Goal: Obtain resource: Download file/media

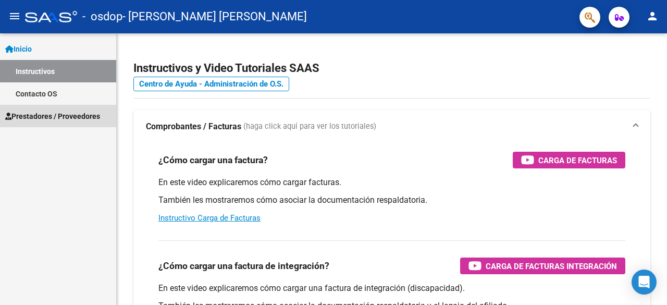
click at [53, 115] on span "Prestadores / Proveedores" at bounding box center [52, 116] width 95 height 11
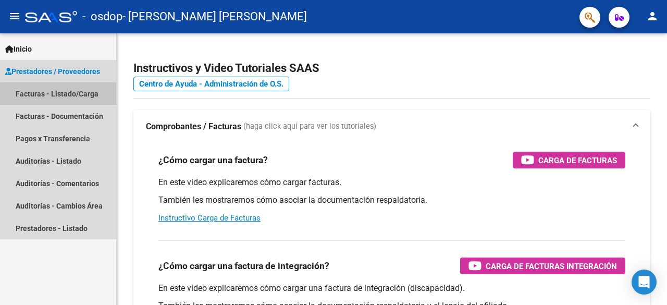
click at [72, 95] on link "Facturas - Listado/Carga" at bounding box center [58, 93] width 116 height 22
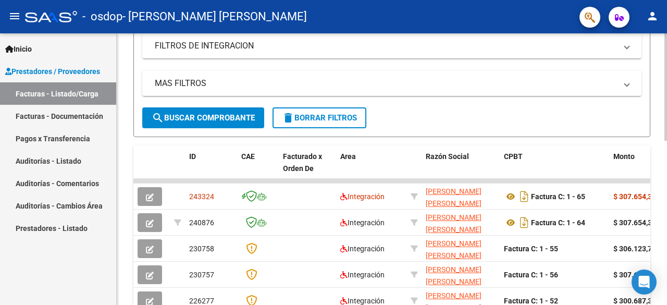
click at [665, 170] on div at bounding box center [666, 169] width 3 height 107
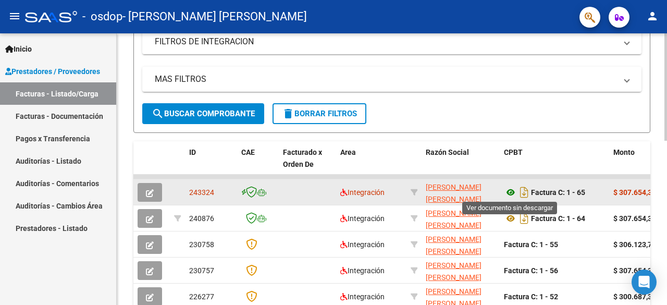
click at [514, 186] on icon at bounding box center [511, 192] width 14 height 13
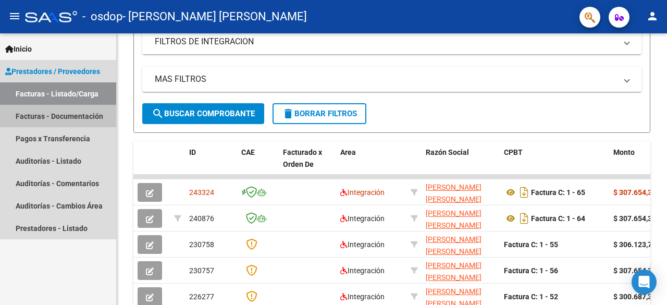
click at [67, 121] on link "Facturas - Documentación" at bounding box center [58, 116] width 116 height 22
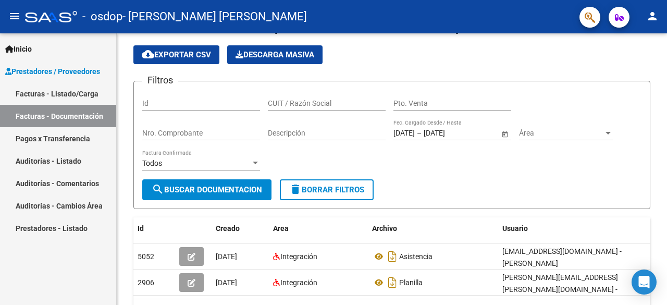
scroll to position [90, 0]
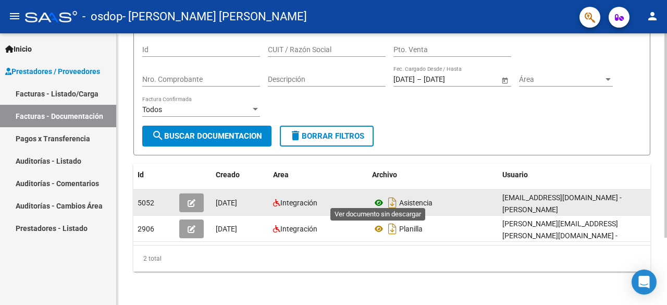
click at [383, 197] on icon at bounding box center [379, 203] width 14 height 13
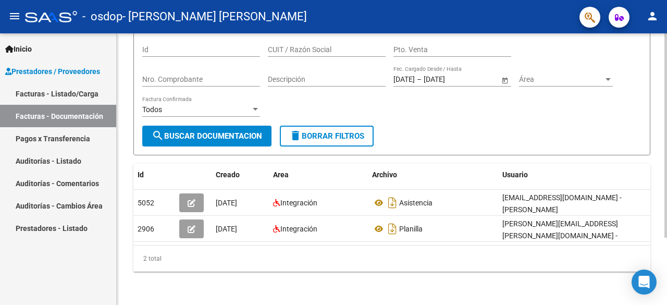
click at [248, 96] on div "Todos Factura Confirmada" at bounding box center [201, 106] width 118 height 21
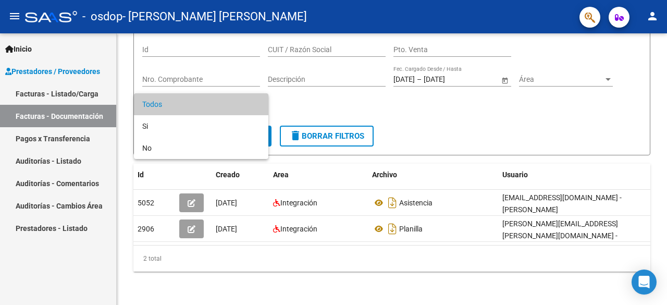
click at [123, 99] on div at bounding box center [333, 152] width 667 height 305
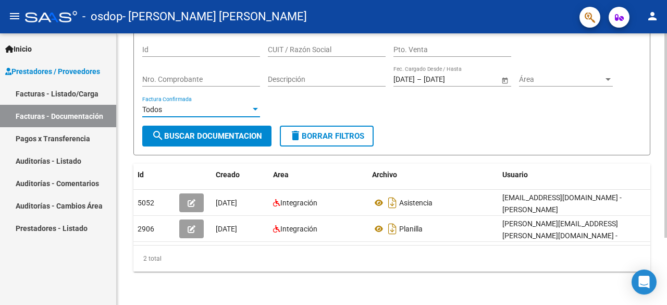
click at [229, 105] on div "Todos" at bounding box center [196, 109] width 108 height 9
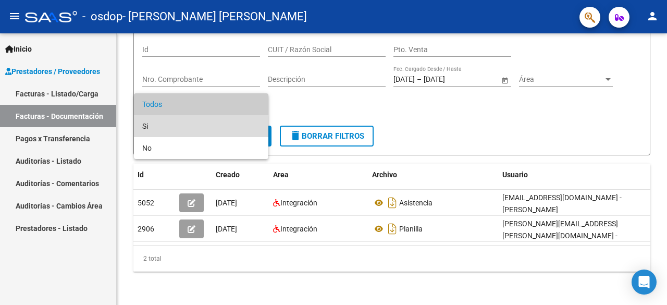
click at [200, 129] on span "Si" at bounding box center [201, 126] width 118 height 22
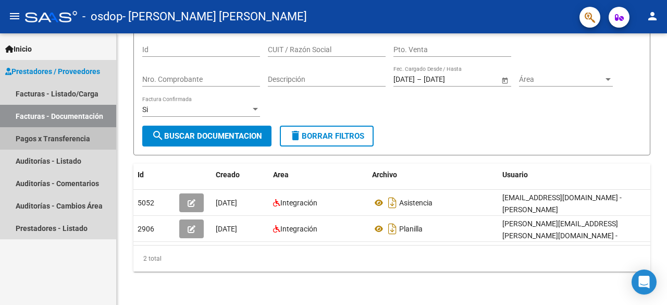
click at [75, 139] on link "Pagos x Transferencia" at bounding box center [58, 138] width 116 height 22
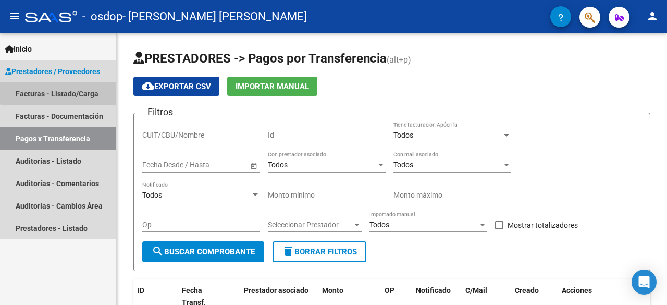
click at [75, 91] on link "Facturas - Listado/Carga" at bounding box center [58, 93] width 116 height 22
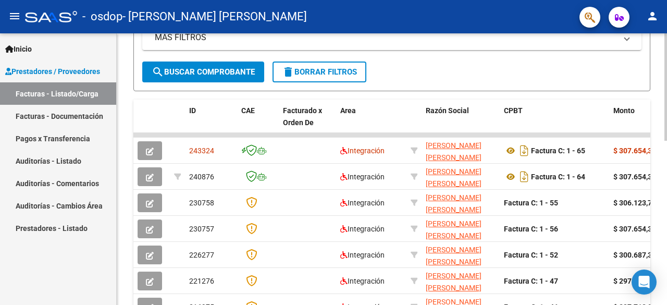
click at [665, 180] on div at bounding box center [666, 188] width 3 height 107
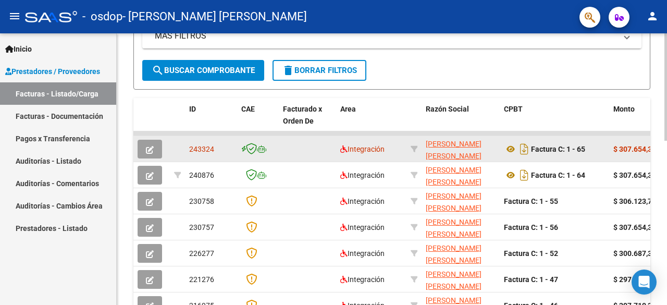
click at [200, 151] on span "243324" at bounding box center [201, 149] width 25 height 8
click at [516, 150] on icon at bounding box center [511, 149] width 14 height 13
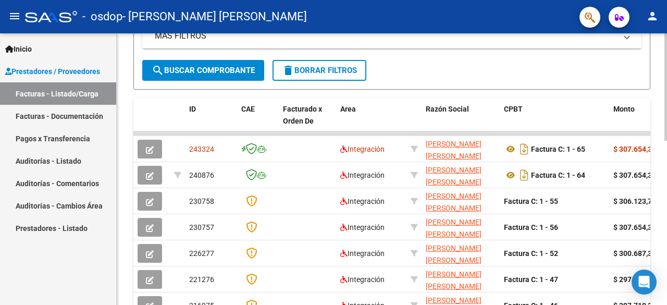
click at [666, 164] on div at bounding box center [666, 188] width 3 height 107
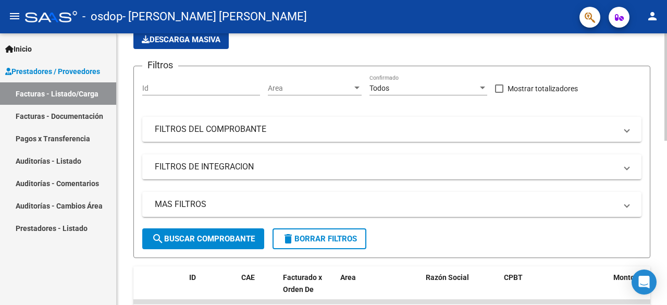
scroll to position [94, 0]
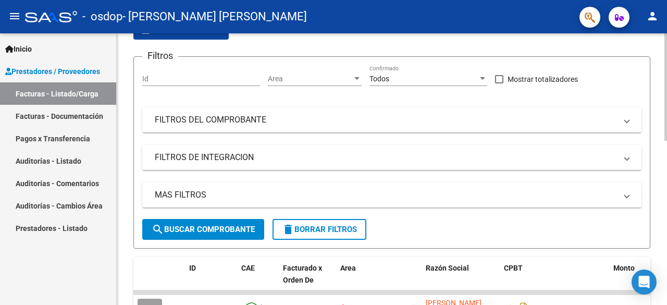
click at [661, 101] on div "Video tutorial PRESTADORES -> Listado de CPBTs Emitidos por Prestadores / Prove…" at bounding box center [393, 279] width 553 height 679
click at [419, 70] on div "Todos Confirmado" at bounding box center [429, 75] width 118 height 21
click at [397, 79] on div "Todos" at bounding box center [424, 79] width 108 height 9
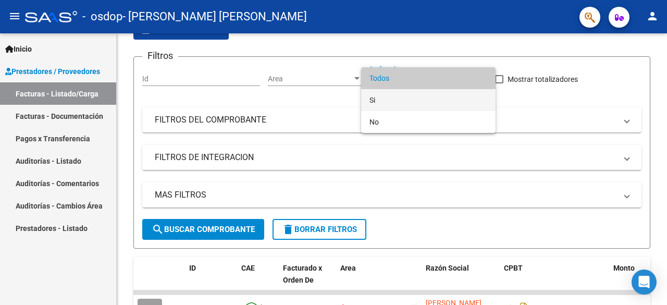
click at [381, 101] on span "Si" at bounding box center [429, 100] width 118 height 22
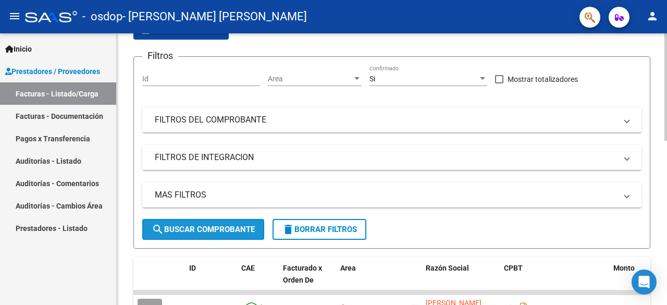
click at [234, 234] on button "search Buscar Comprobante" at bounding box center [203, 229] width 122 height 21
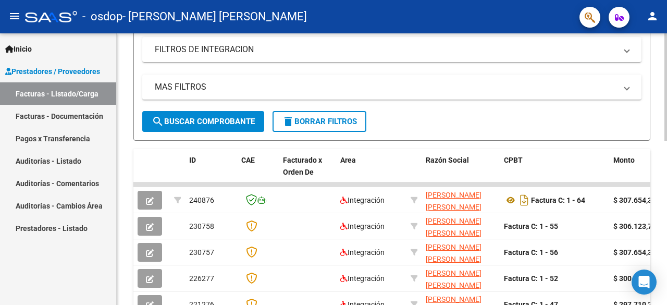
scroll to position [235, 0]
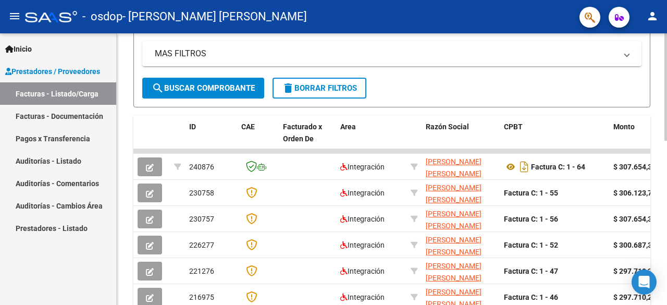
click at [667, 206] on div at bounding box center [666, 181] width 3 height 107
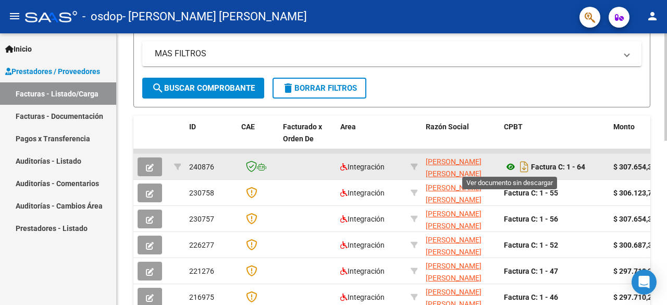
click at [511, 161] on icon at bounding box center [511, 167] width 14 height 13
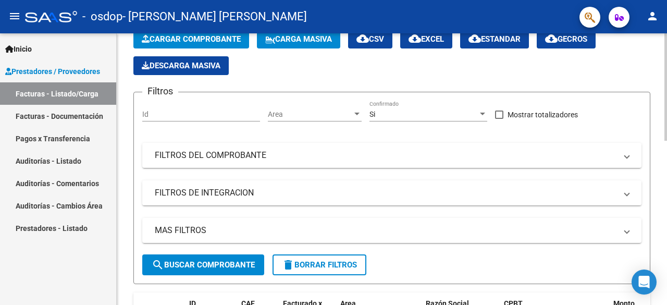
click at [666, 63] on div at bounding box center [666, 110] width 3 height 107
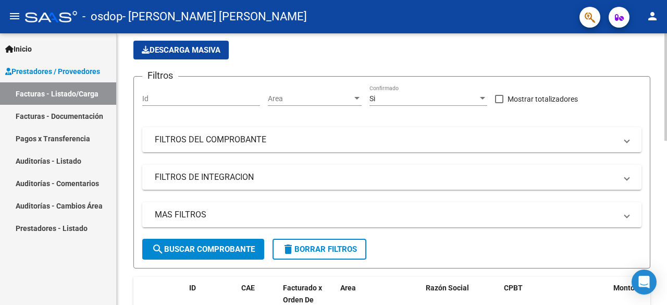
click at [419, 93] on div "Si Confirmado" at bounding box center [429, 95] width 118 height 21
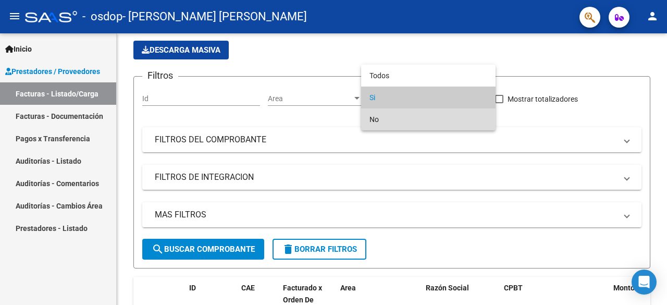
click at [398, 127] on span "No" at bounding box center [429, 119] width 118 height 22
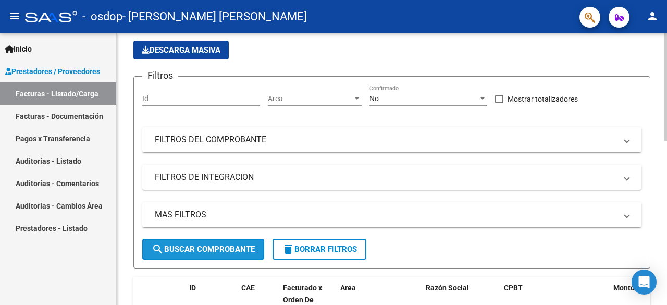
click at [239, 258] on button "search Buscar Comprobante" at bounding box center [203, 249] width 122 height 21
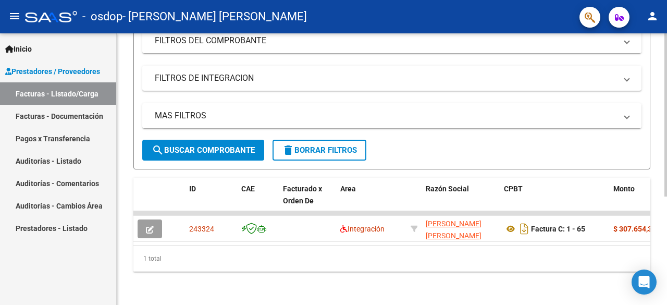
scroll to position [180, 0]
click at [663, 174] on div "Video tutorial PRESTADORES -> Listado de CPBTs Emitidos por Prestadores / Prove…" at bounding box center [393, 82] width 553 height 445
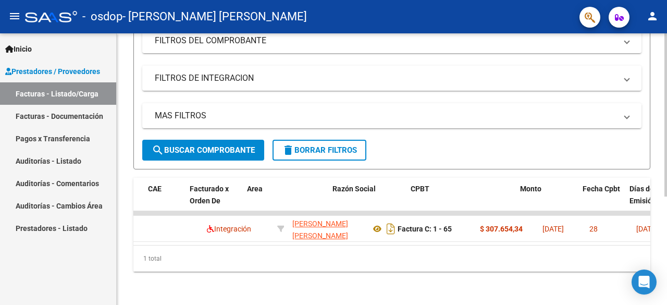
scroll to position [0, 89]
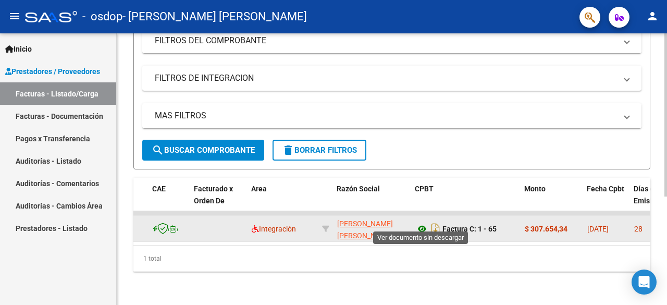
click at [420, 223] on icon at bounding box center [423, 229] width 14 height 13
